Goal: Task Accomplishment & Management: Complete application form

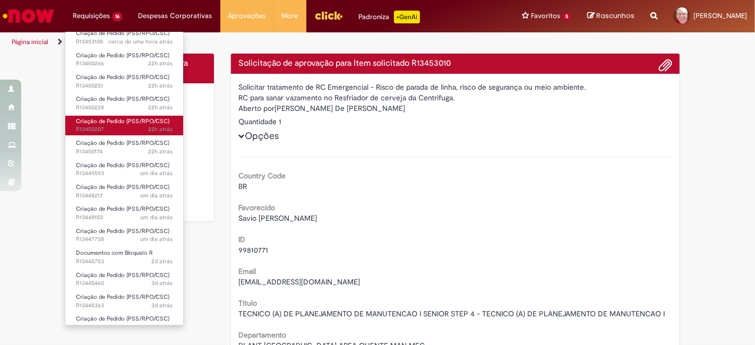
scroll to position [78, 0]
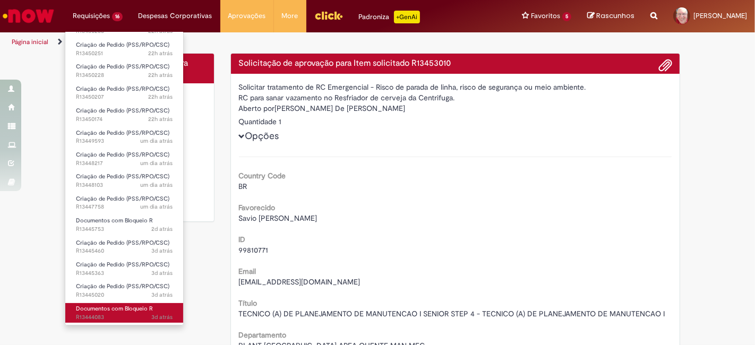
click at [98, 314] on span "3d atrás 3 dias atrás R13444083" at bounding box center [124, 317] width 97 height 8
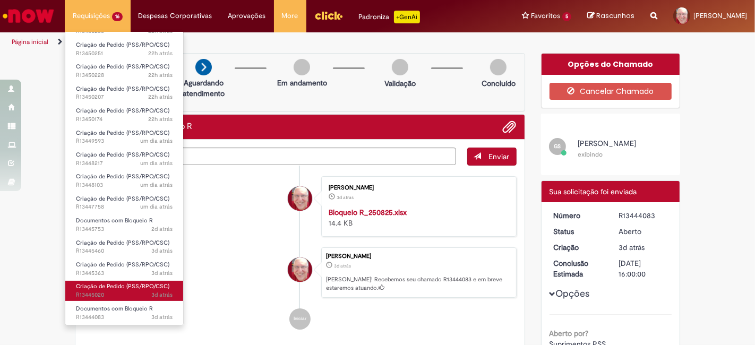
click at [101, 291] on span "3d atrás 3 dias atrás R13445020" at bounding box center [124, 295] width 97 height 8
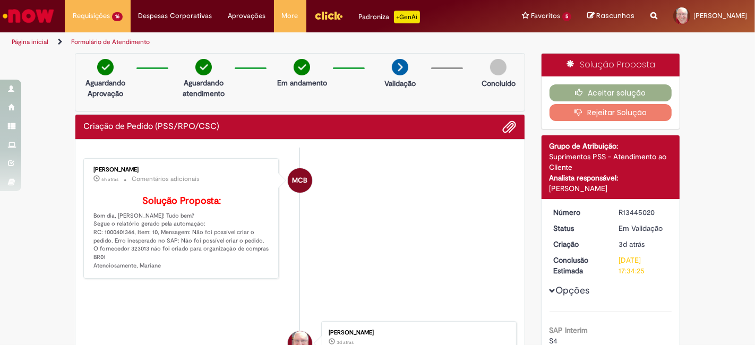
click at [120, 248] on p "Solução Proposta: Bom dia, [PERSON_NAME]! Tudo bem? Segue o relatório gerado pe…" at bounding box center [181, 233] width 177 height 74
copy p "1000401344"
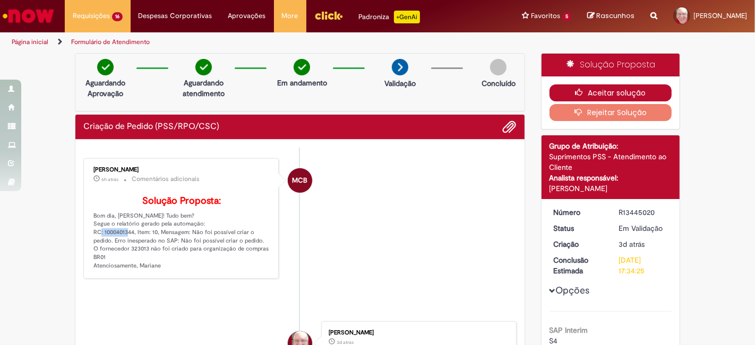
click at [610, 92] on button "Aceitar solução" at bounding box center [611, 92] width 123 height 17
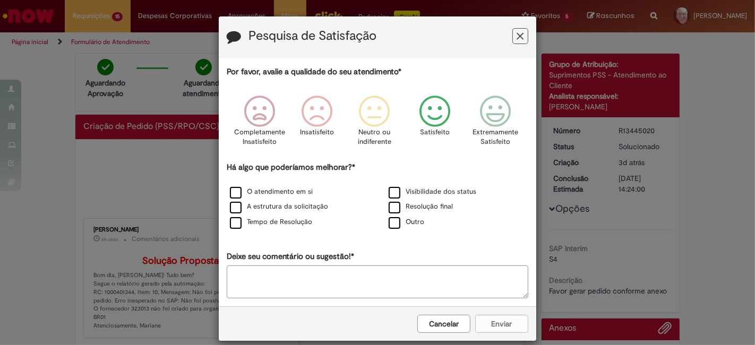
click at [425, 114] on icon "Feedback" at bounding box center [435, 112] width 40 height 32
click at [256, 189] on label "O atendimento em si" at bounding box center [271, 192] width 83 height 10
click at [498, 319] on button "Enviar" at bounding box center [501, 324] width 53 height 18
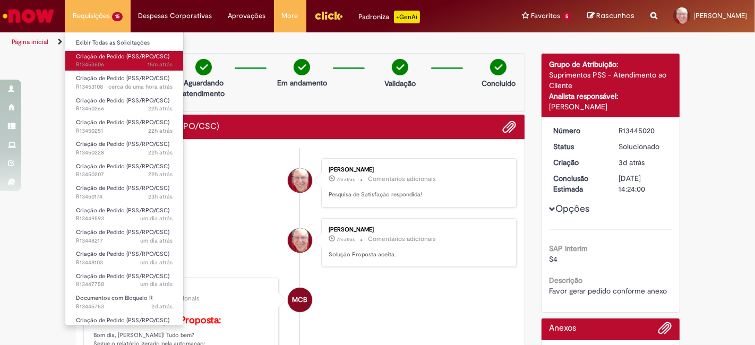
scroll to position [56, 0]
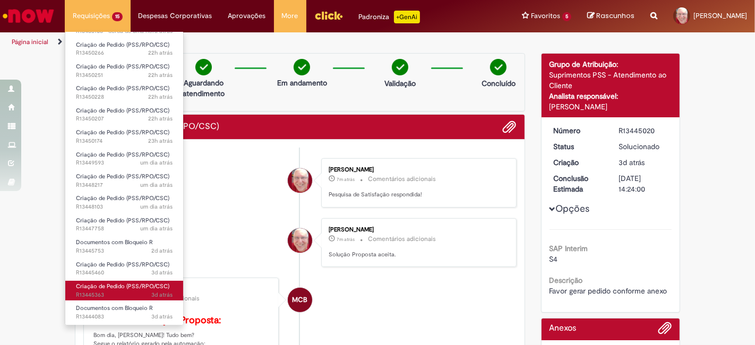
click at [100, 295] on span "3d atrás 3 dias atrás R13445363" at bounding box center [124, 295] width 97 height 8
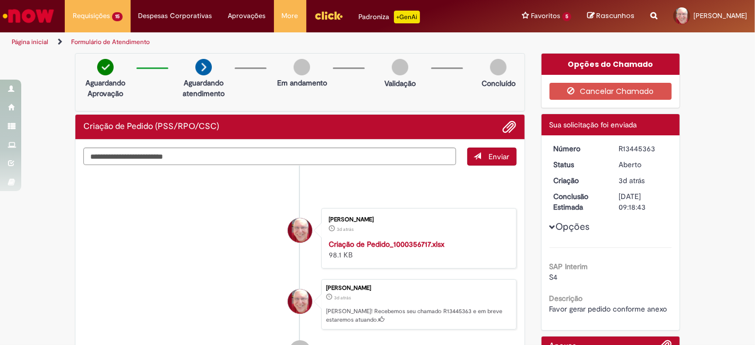
click at [641, 149] on div "R13445363" at bounding box center [643, 148] width 49 height 11
copy div "R13445363"
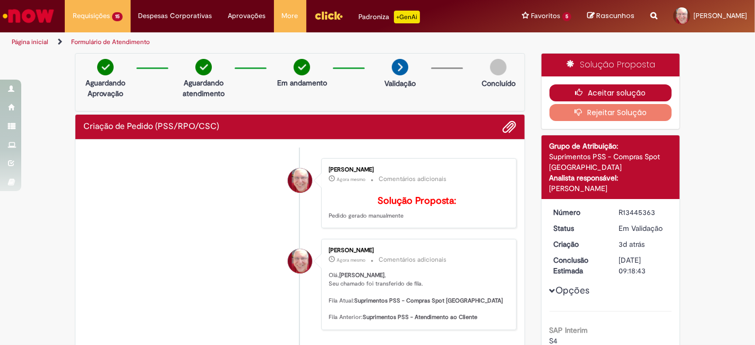
click at [637, 91] on button "Aceitar solução" at bounding box center [611, 92] width 123 height 17
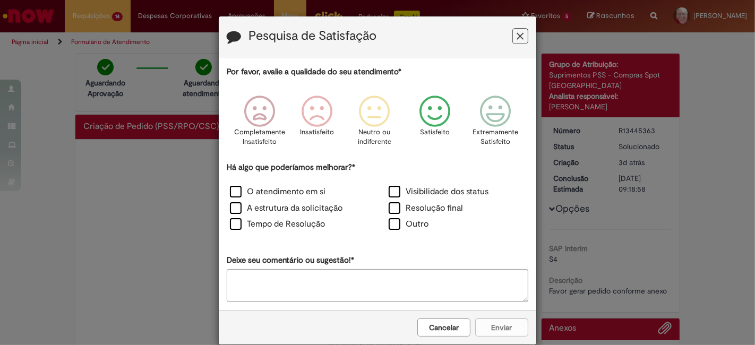
click at [444, 109] on icon "Feedback" at bounding box center [435, 112] width 40 height 32
click at [266, 188] on label "O atendimento em si" at bounding box center [278, 192] width 96 height 12
click at [492, 322] on button "Enviar" at bounding box center [501, 328] width 53 height 18
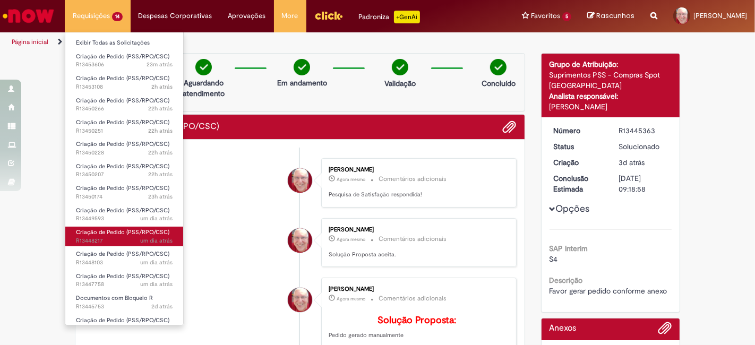
scroll to position [34, 0]
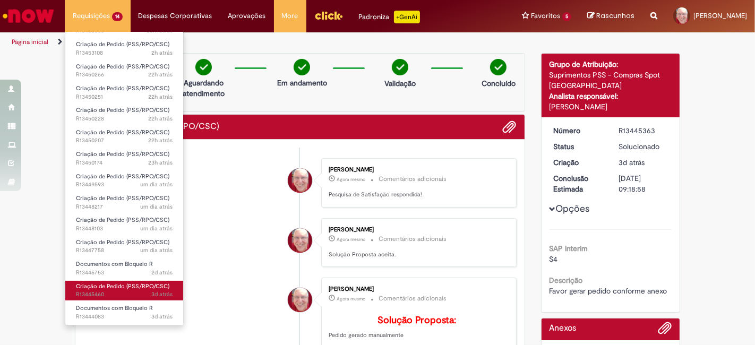
click at [94, 295] on span "3d atrás 3 dias atrás R13445460" at bounding box center [124, 295] width 97 height 8
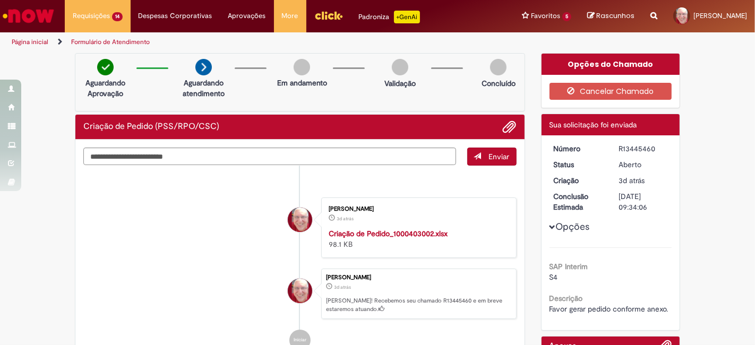
click at [649, 148] on div "R13445460" at bounding box center [643, 148] width 49 height 11
copy div "R13445460"
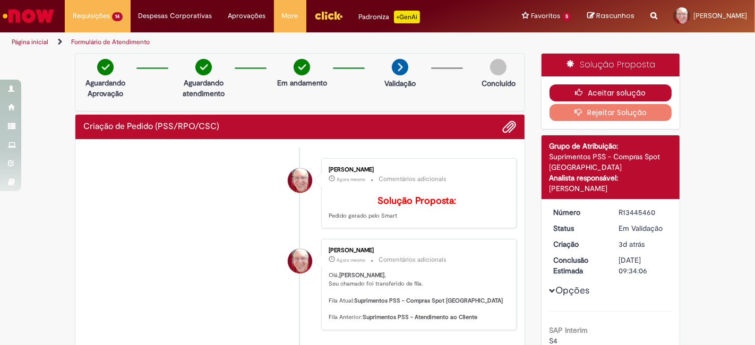
click at [601, 90] on button "Aceitar solução" at bounding box center [611, 92] width 123 height 17
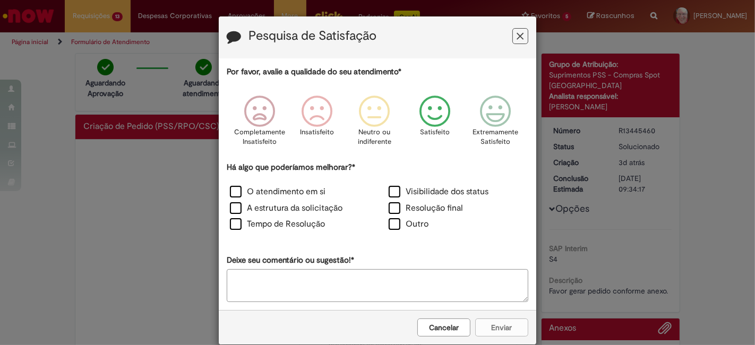
click at [437, 113] on icon "Feedback" at bounding box center [435, 112] width 40 height 32
click at [230, 193] on label "O atendimento em si" at bounding box center [278, 192] width 96 height 12
click at [494, 325] on button "Enviar" at bounding box center [501, 328] width 53 height 18
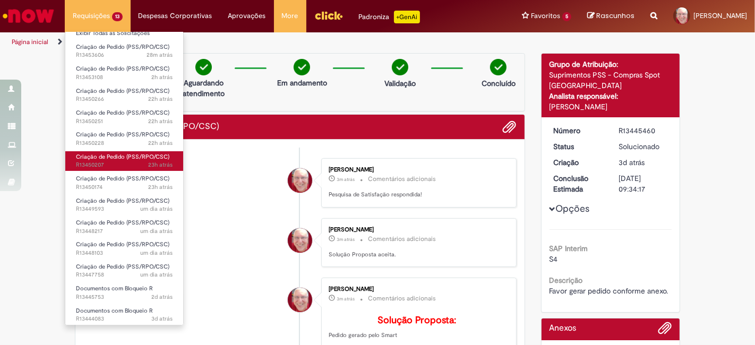
scroll to position [12, 0]
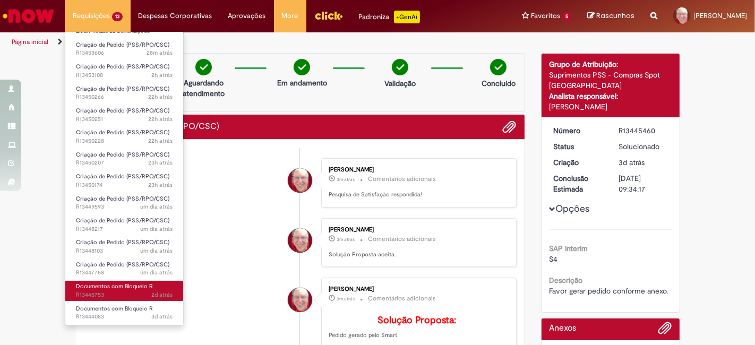
click at [103, 294] on span "2d atrás 2 dias atrás R13445753" at bounding box center [124, 295] width 97 height 8
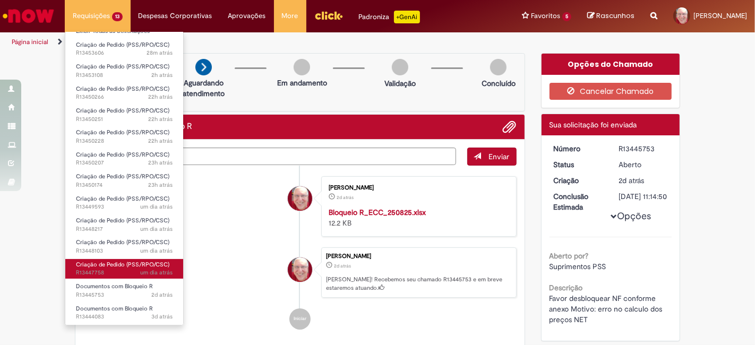
click at [91, 270] on span "um dia atrás um dia atrás R13447758" at bounding box center [124, 273] width 97 height 8
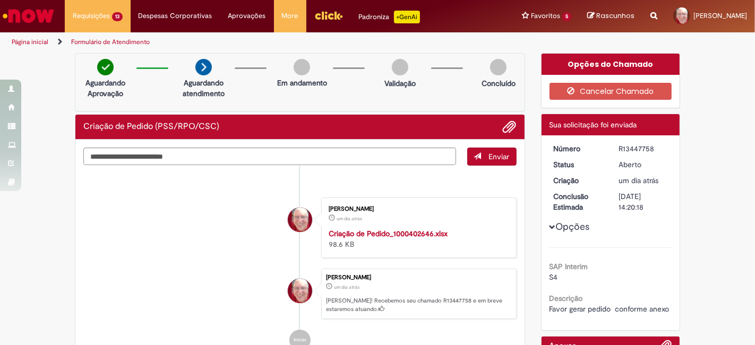
click at [634, 148] on div "R13447758" at bounding box center [643, 148] width 49 height 11
copy div "R13447758"
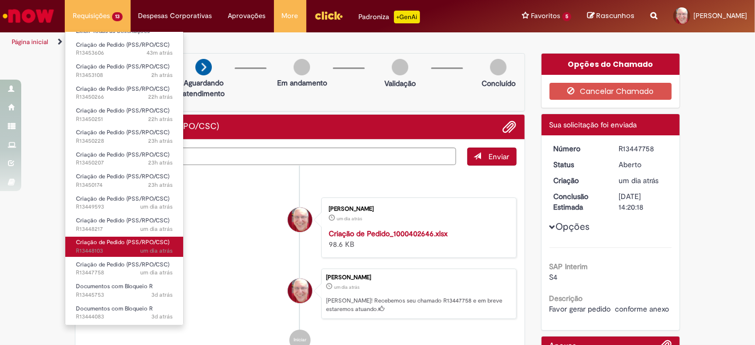
click at [94, 244] on span "Criação de Pedido (PSS/RPO/CSC)" at bounding box center [122, 243] width 93 height 8
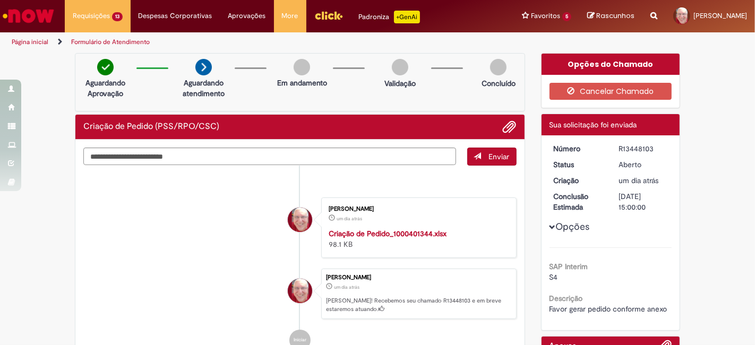
click at [641, 146] on div "R13448103" at bounding box center [643, 148] width 49 height 11
copy div "R13448103"
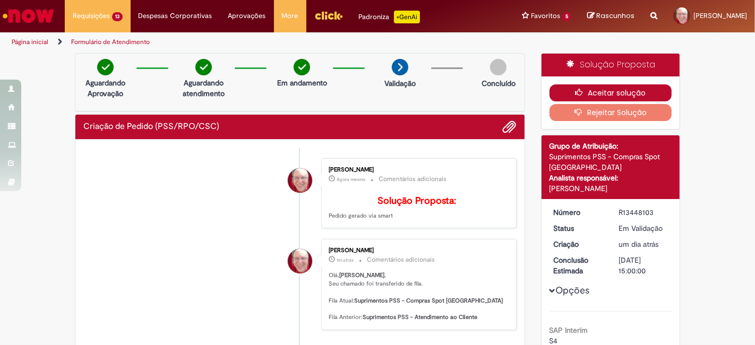
click at [615, 93] on button "Aceitar solução" at bounding box center [611, 92] width 123 height 17
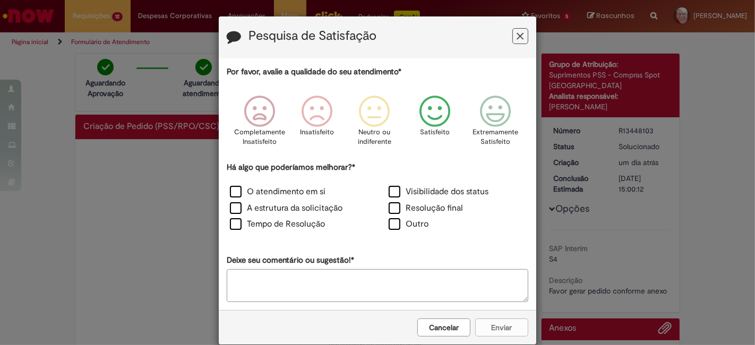
click at [431, 109] on icon "Feedback" at bounding box center [435, 112] width 40 height 32
click at [233, 193] on label "O atendimento em si" at bounding box center [278, 192] width 96 height 12
click at [498, 322] on button "Enviar" at bounding box center [501, 328] width 53 height 18
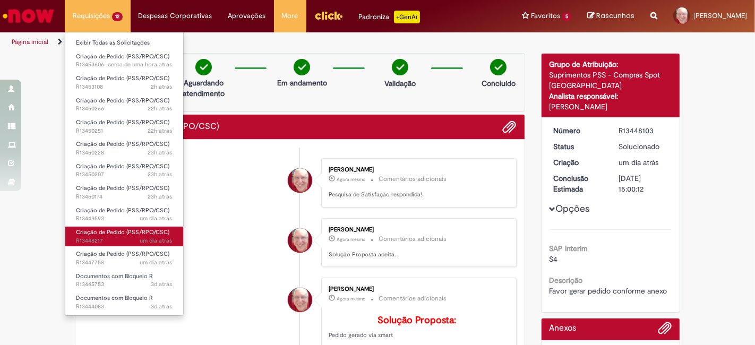
click at [95, 240] on span "um dia atrás um dia atrás R13448217" at bounding box center [124, 241] width 97 height 8
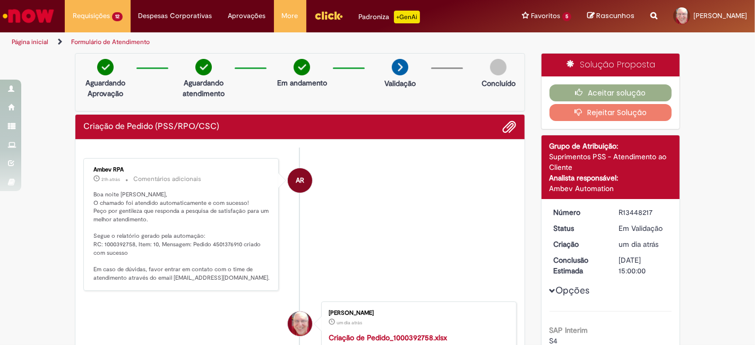
click at [117, 243] on p "Boa noite [PERSON_NAME], O chamado foi atendido automaticamente e com sucesso! …" at bounding box center [181, 237] width 177 height 92
copy p "1000392758"
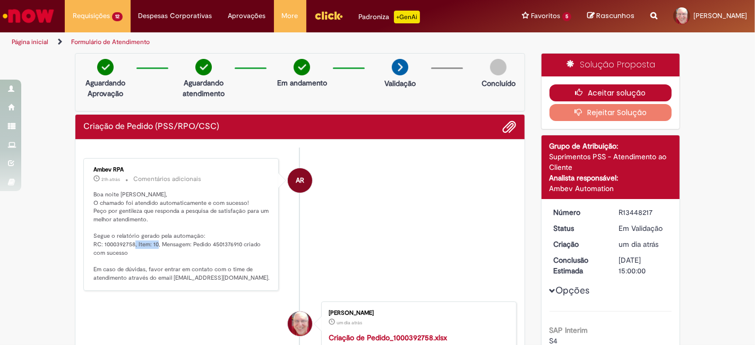
click at [633, 89] on button "Aceitar solução" at bounding box center [611, 92] width 123 height 17
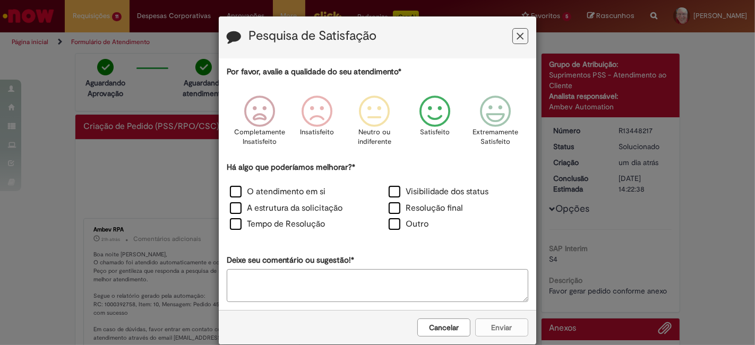
click at [432, 121] on icon "Feedback" at bounding box center [435, 112] width 40 height 32
click at [230, 192] on label "O atendimento em si" at bounding box center [278, 192] width 96 height 12
click at [501, 324] on button "Enviar" at bounding box center [501, 328] width 53 height 18
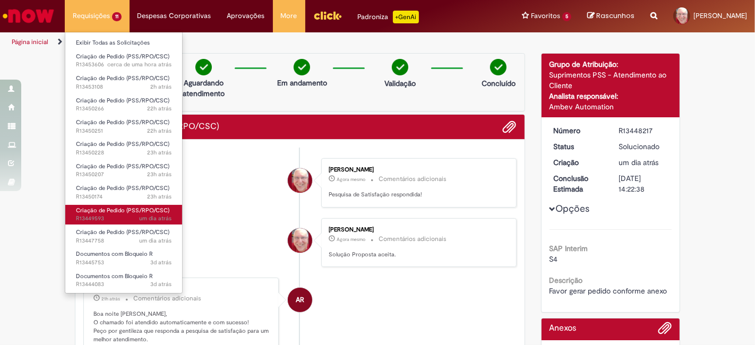
click at [97, 219] on span "um dia atrás um dia atrás R13449593" at bounding box center [124, 219] width 96 height 8
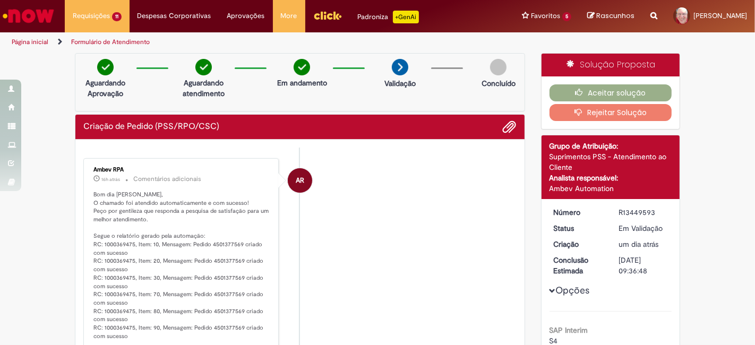
click at [107, 244] on p "Bom dia [PERSON_NAME], O chamado foi atendido automaticamente e com sucesso! Pe…" at bounding box center [181, 278] width 177 height 175
copy p "1000369475"
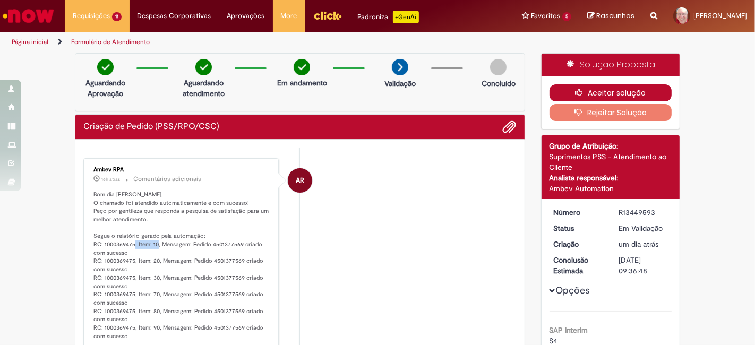
click at [608, 91] on button "Aceitar solução" at bounding box center [611, 92] width 123 height 17
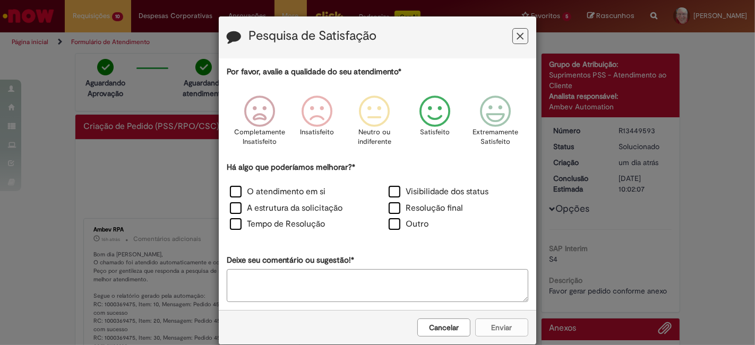
click at [428, 118] on icon "Feedback" at bounding box center [435, 112] width 40 height 32
click at [232, 192] on label "O atendimento em si" at bounding box center [278, 192] width 96 height 12
click at [508, 328] on button "Enviar" at bounding box center [501, 328] width 53 height 18
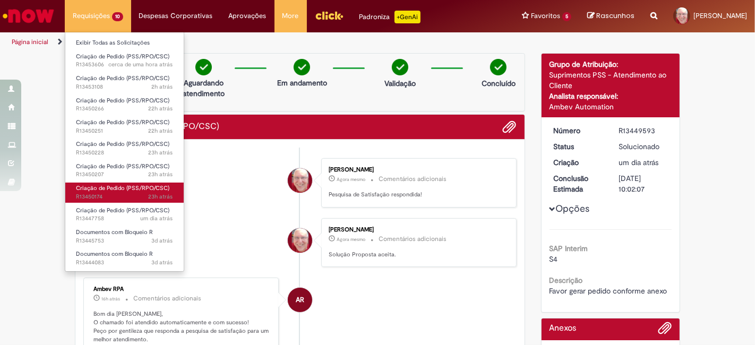
click at [95, 197] on span "23h atrás 23 horas atrás R13450174" at bounding box center [124, 197] width 97 height 8
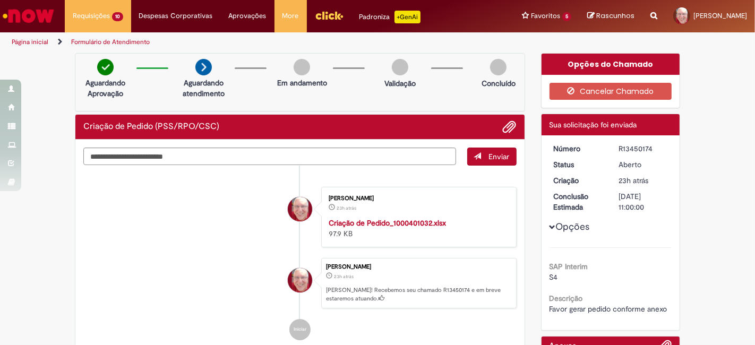
click at [642, 146] on div "R13450174" at bounding box center [643, 148] width 49 height 11
copy div "R13450174"
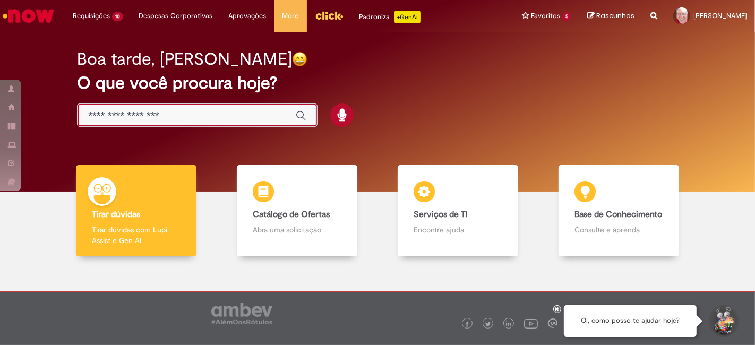
click at [146, 116] on input "Basta digitar aqui" at bounding box center [186, 116] width 197 height 12
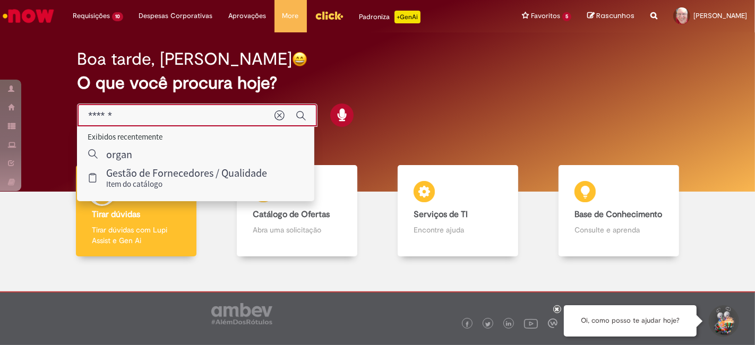
type input "*******"
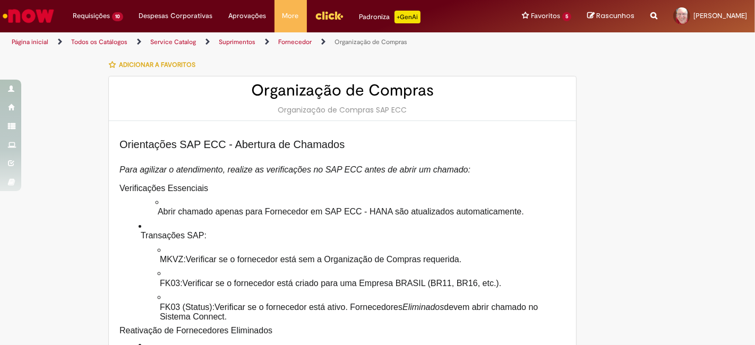
type input "********"
type input "**********"
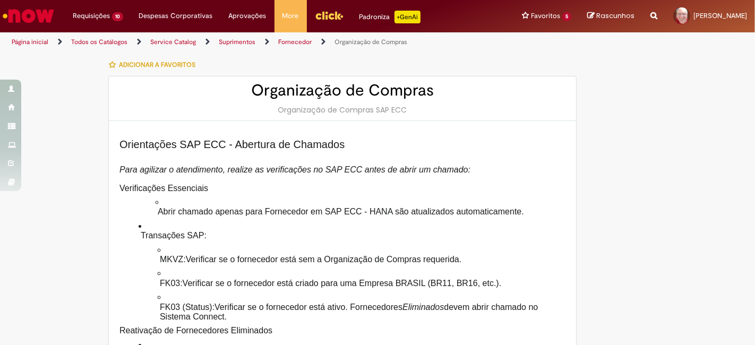
type input "****"
type input "**********"
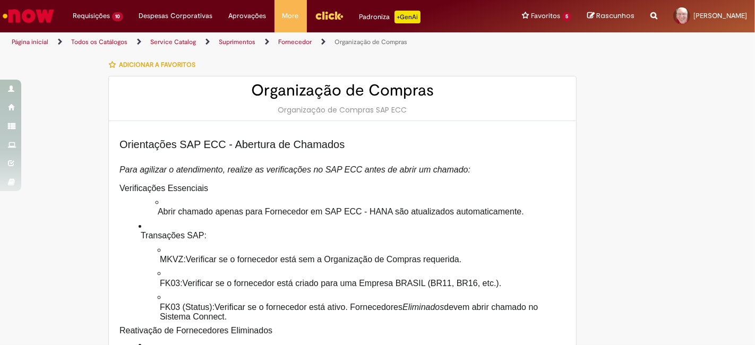
type input "**********"
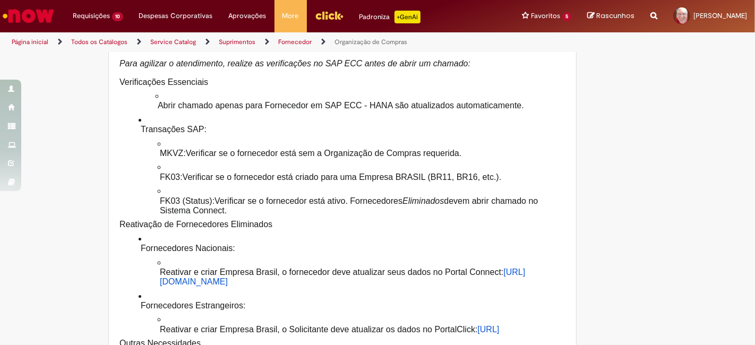
scroll to position [118, 0]
